Goal: Transaction & Acquisition: Purchase product/service

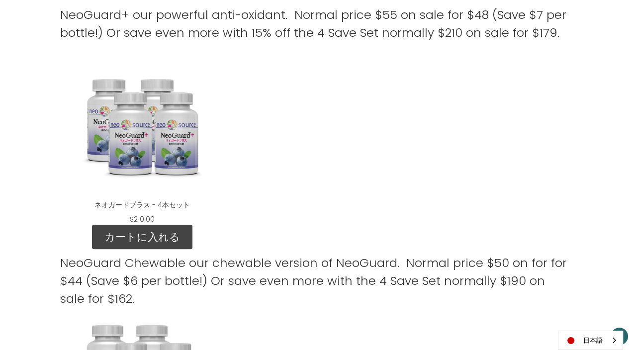
scroll to position [708, 0]
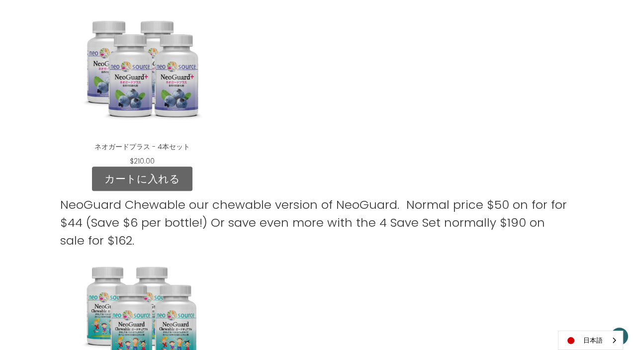
click at [157, 174] on link "カートに入れる" at bounding box center [142, 178] width 100 height 25
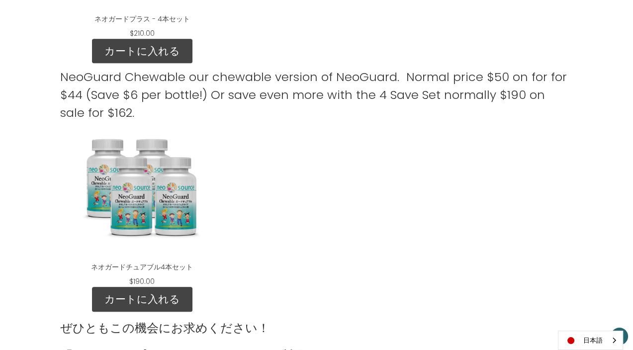
scroll to position [841, 0]
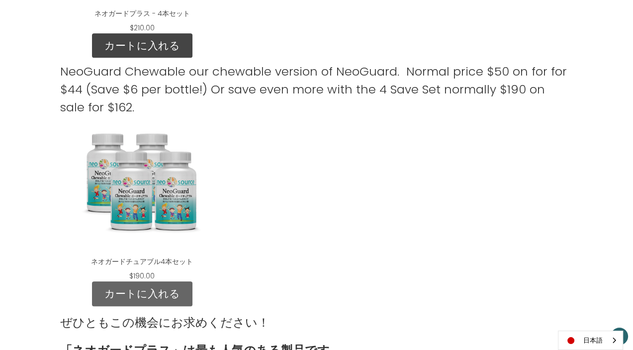
click at [131, 291] on link "カートに入れる" at bounding box center [142, 293] width 100 height 25
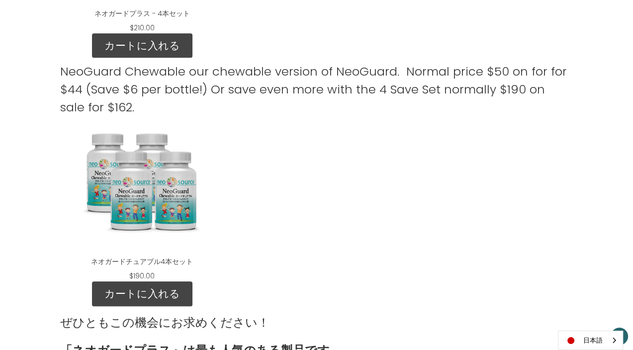
scroll to position [841, 0]
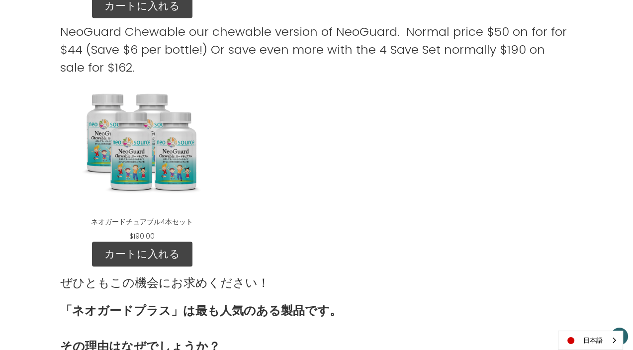
scroll to position [869, 0]
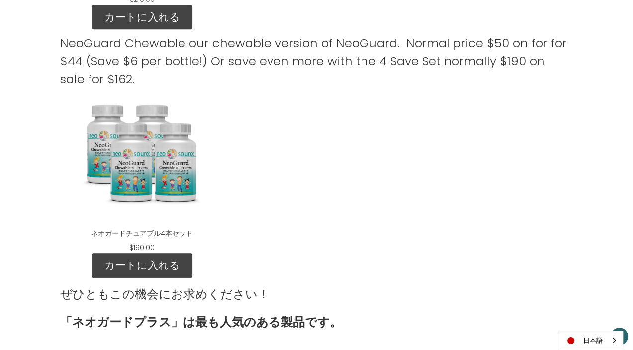
click at [114, 54] on p "NeoGuard Chewable our chewable version of NeoGuard. Normal price $50 on for for…" at bounding box center [316, 61] width 512 height 54
